Goal: Task Accomplishment & Management: Use online tool/utility

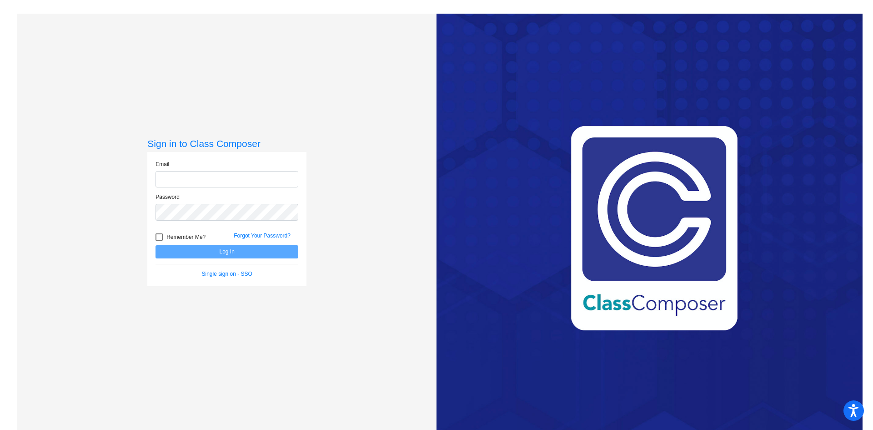
type input "[EMAIL_ADDRESS][DOMAIN_NAME]"
click at [221, 252] on button "Log In" at bounding box center [227, 251] width 143 height 13
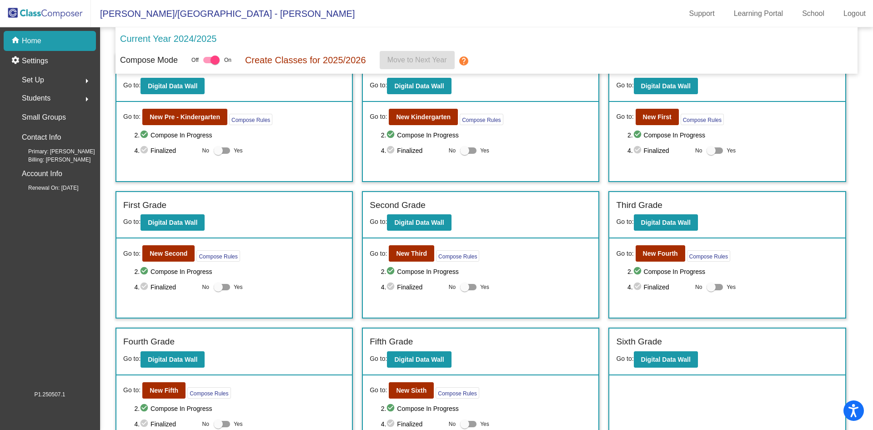
scroll to position [50, 0]
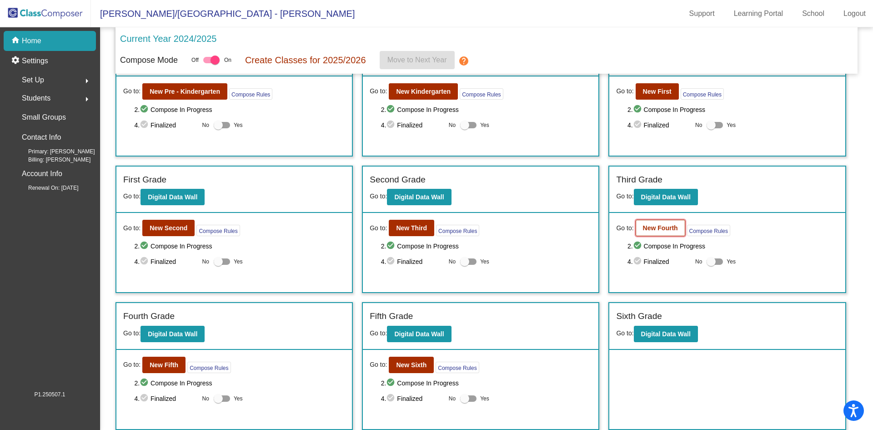
click at [659, 227] on b "New Fourth" at bounding box center [660, 227] width 35 height 7
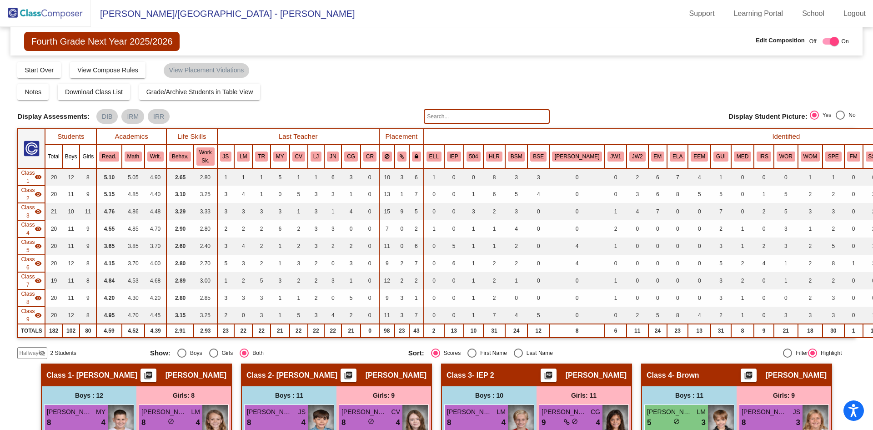
click at [516, 120] on input "text" at bounding box center [487, 116] width 126 height 15
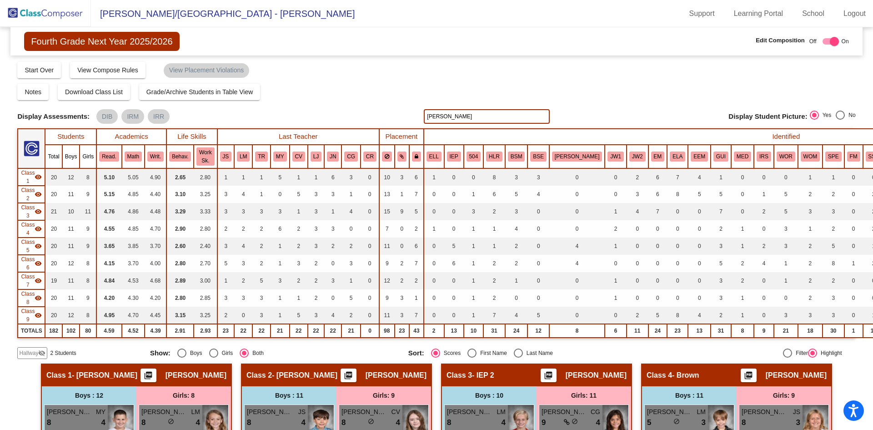
type input "[PERSON_NAME]"
click at [34, 75] on button "Start Over" at bounding box center [39, 70] width 44 height 16
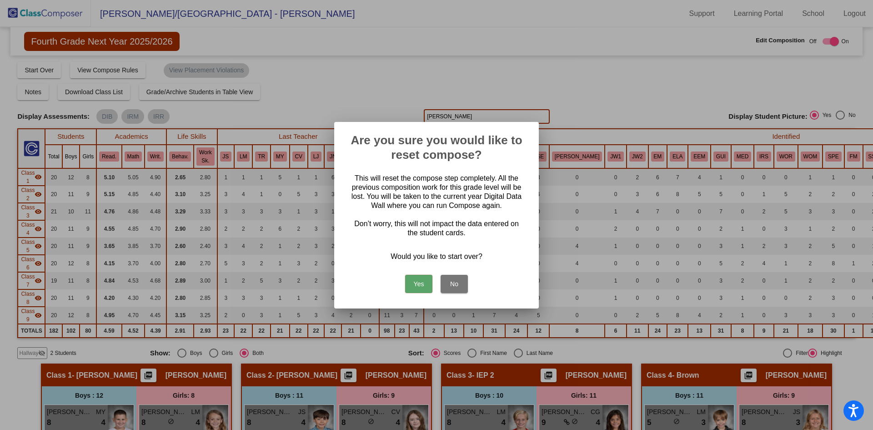
click at [461, 277] on button "No" at bounding box center [454, 284] width 27 height 18
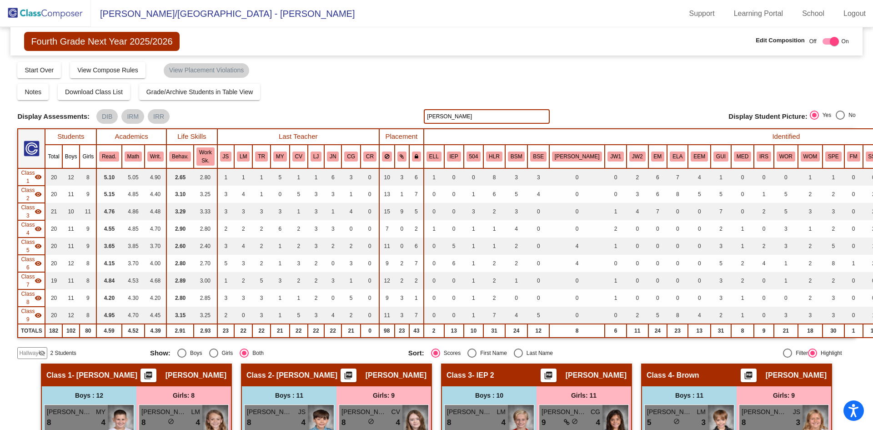
click at [51, 8] on img at bounding box center [45, 13] width 91 height 27
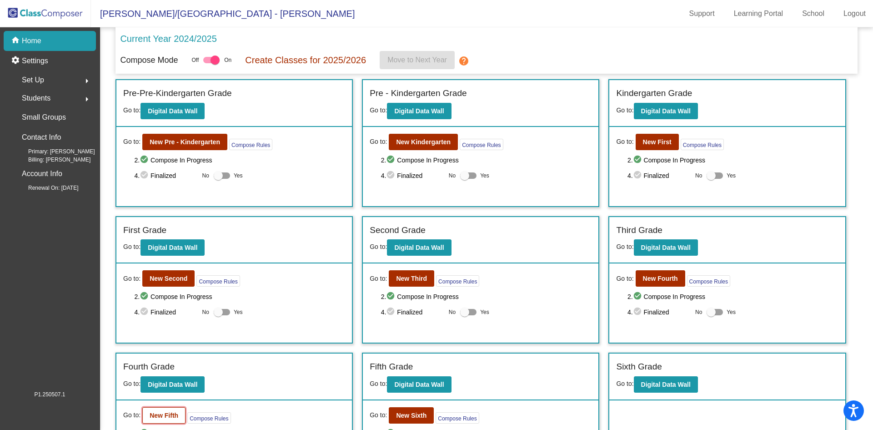
click at [168, 412] on b "New Fifth" at bounding box center [164, 415] width 29 height 7
